Goal: Information Seeking & Learning: Learn about a topic

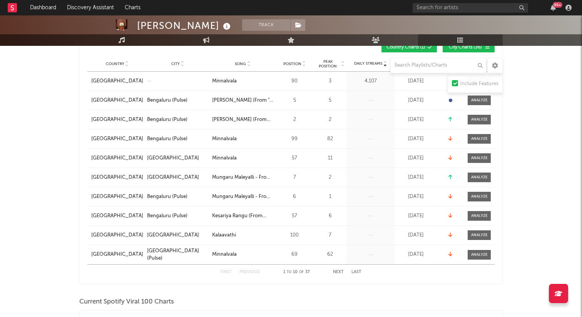
scroll to position [158, 0]
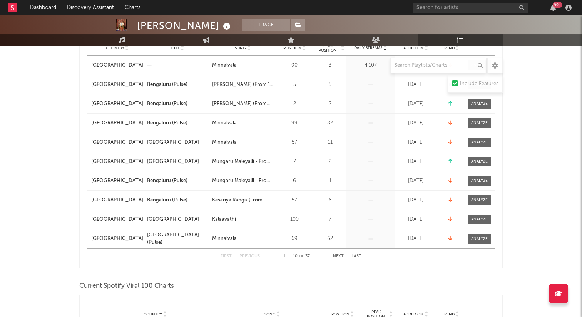
click at [340, 255] on button "Next" at bounding box center [338, 256] width 11 height 4
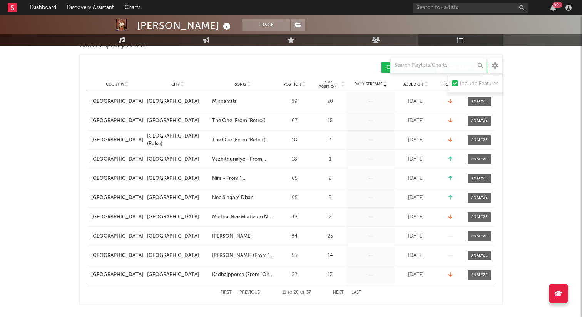
scroll to position [149, 0]
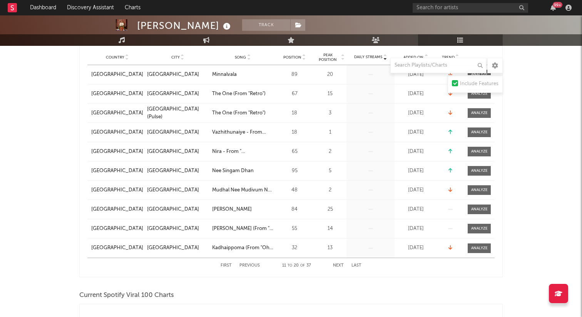
click at [339, 264] on button "Next" at bounding box center [338, 265] width 11 height 4
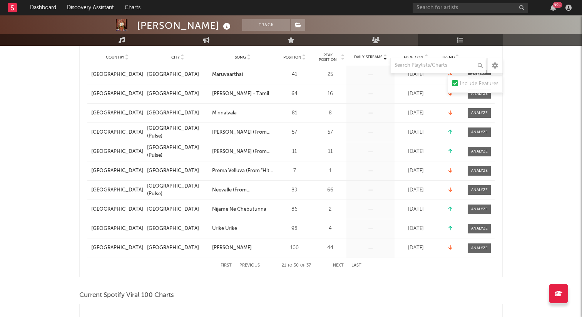
click at [338, 264] on button "Next" at bounding box center [338, 265] width 11 height 4
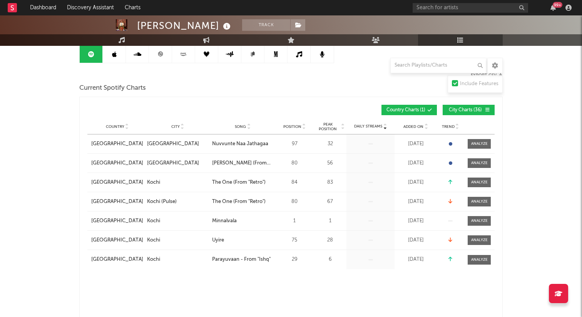
scroll to position [0, 0]
